Goal: Task Accomplishment & Management: Use online tool/utility

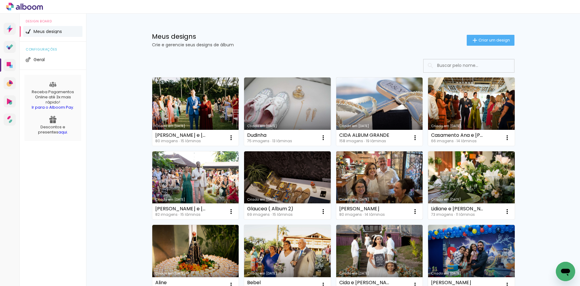
click at [372, 179] on link "Criado em 30/11/24" at bounding box center [379, 185] width 87 height 68
